Goal: Task Accomplishment & Management: Manage account settings

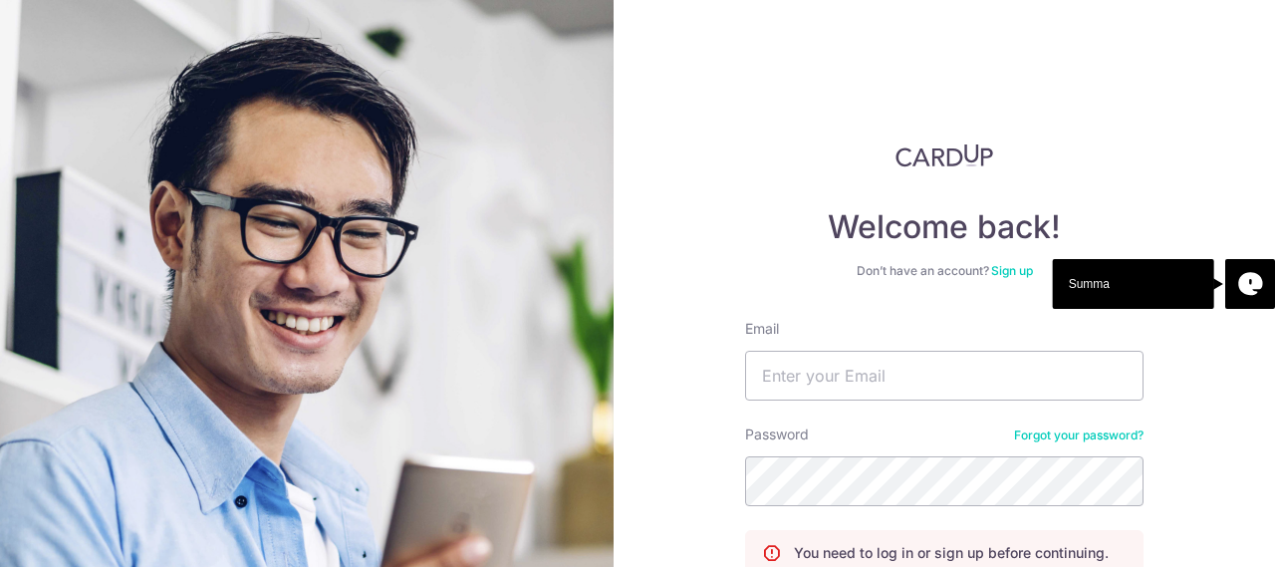
type input "[EMAIL_ADDRESS][DOMAIN_NAME]"
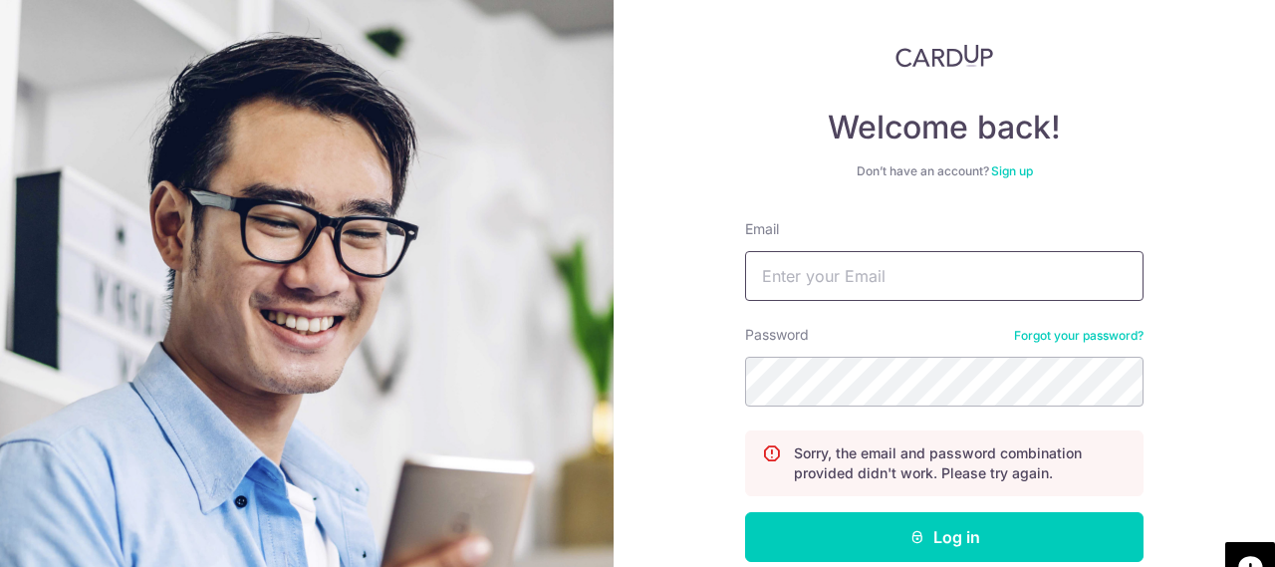
click at [863, 278] on input "Email" at bounding box center [944, 276] width 398 height 50
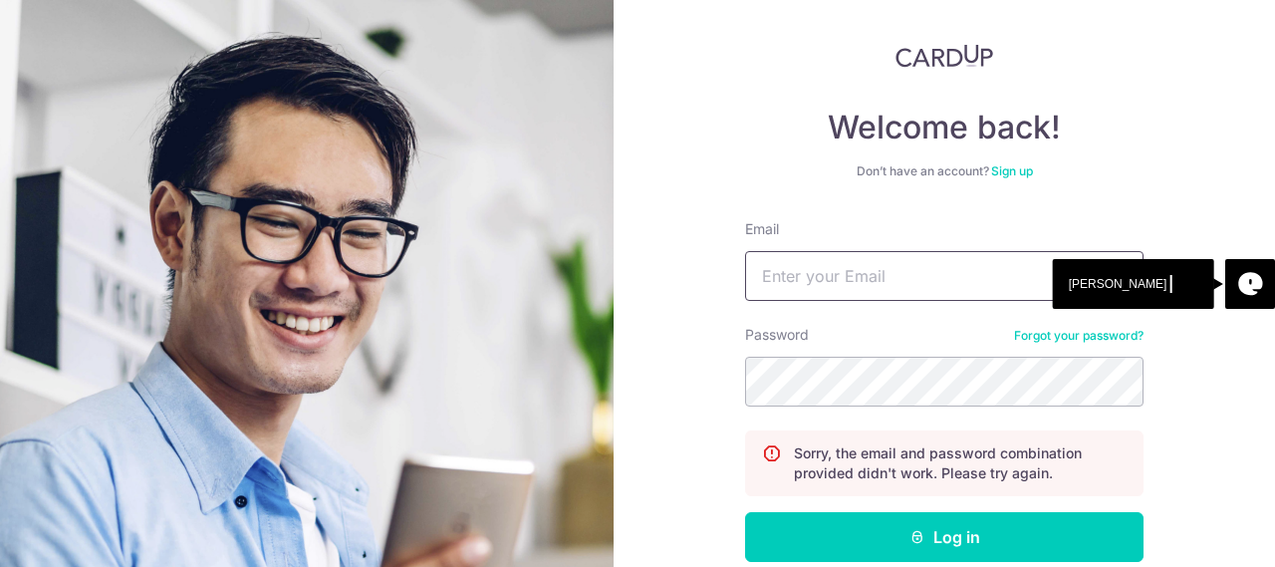
type input "[EMAIL_ADDRESS][DOMAIN_NAME]"
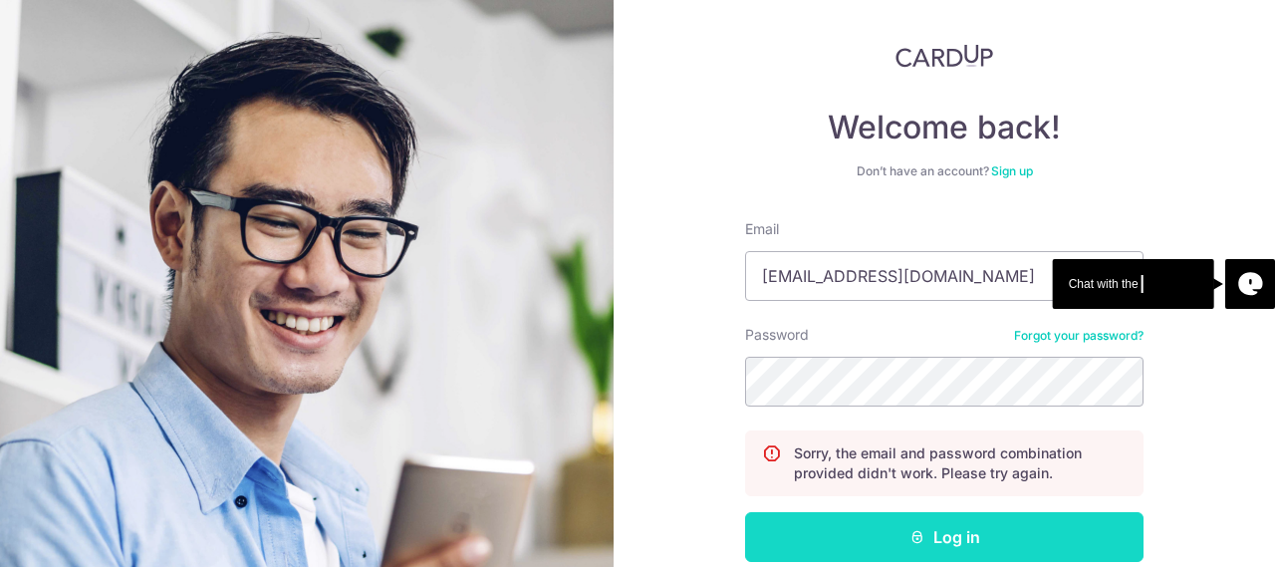
click at [819, 541] on button "Log in" at bounding box center [944, 537] width 398 height 50
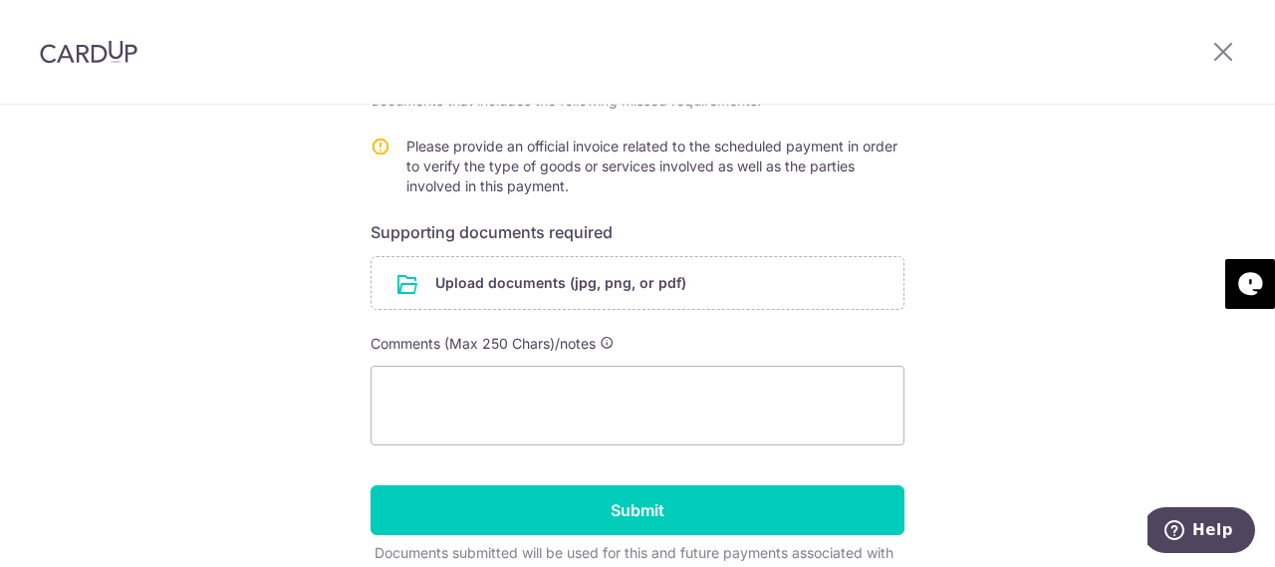
scroll to position [498, 0]
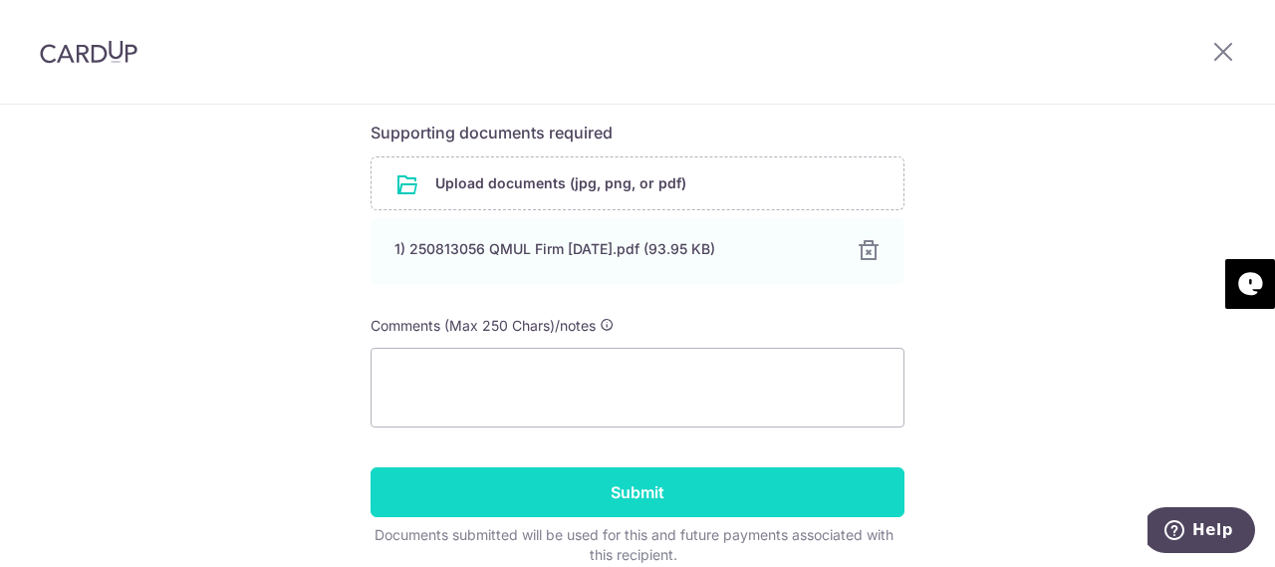
click at [638, 473] on input "Submit" at bounding box center [638, 492] width 534 height 50
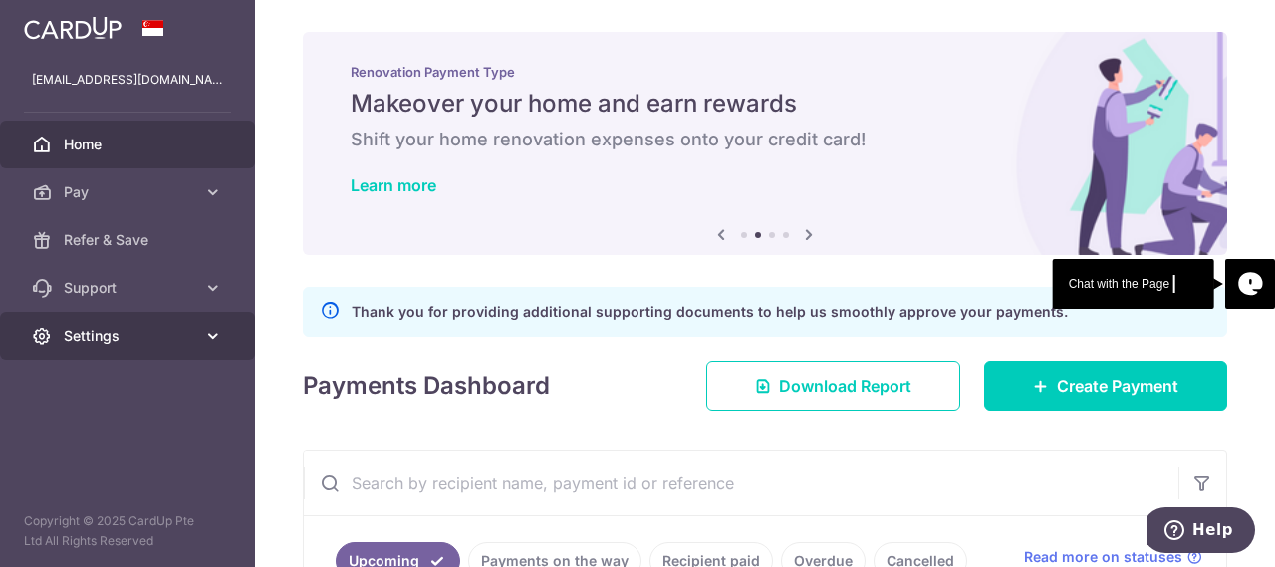
click at [110, 328] on span "Settings" at bounding box center [129, 336] width 131 height 20
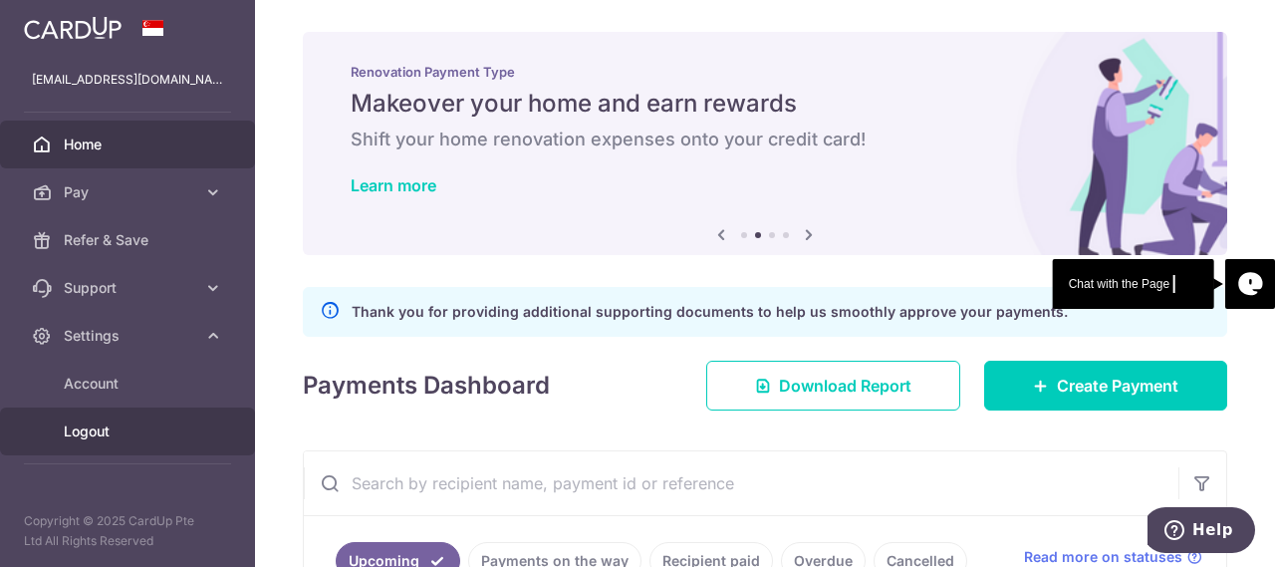
click at [90, 433] on span "Logout" at bounding box center [129, 431] width 131 height 20
